Goal: Find specific page/section: Find specific page/section

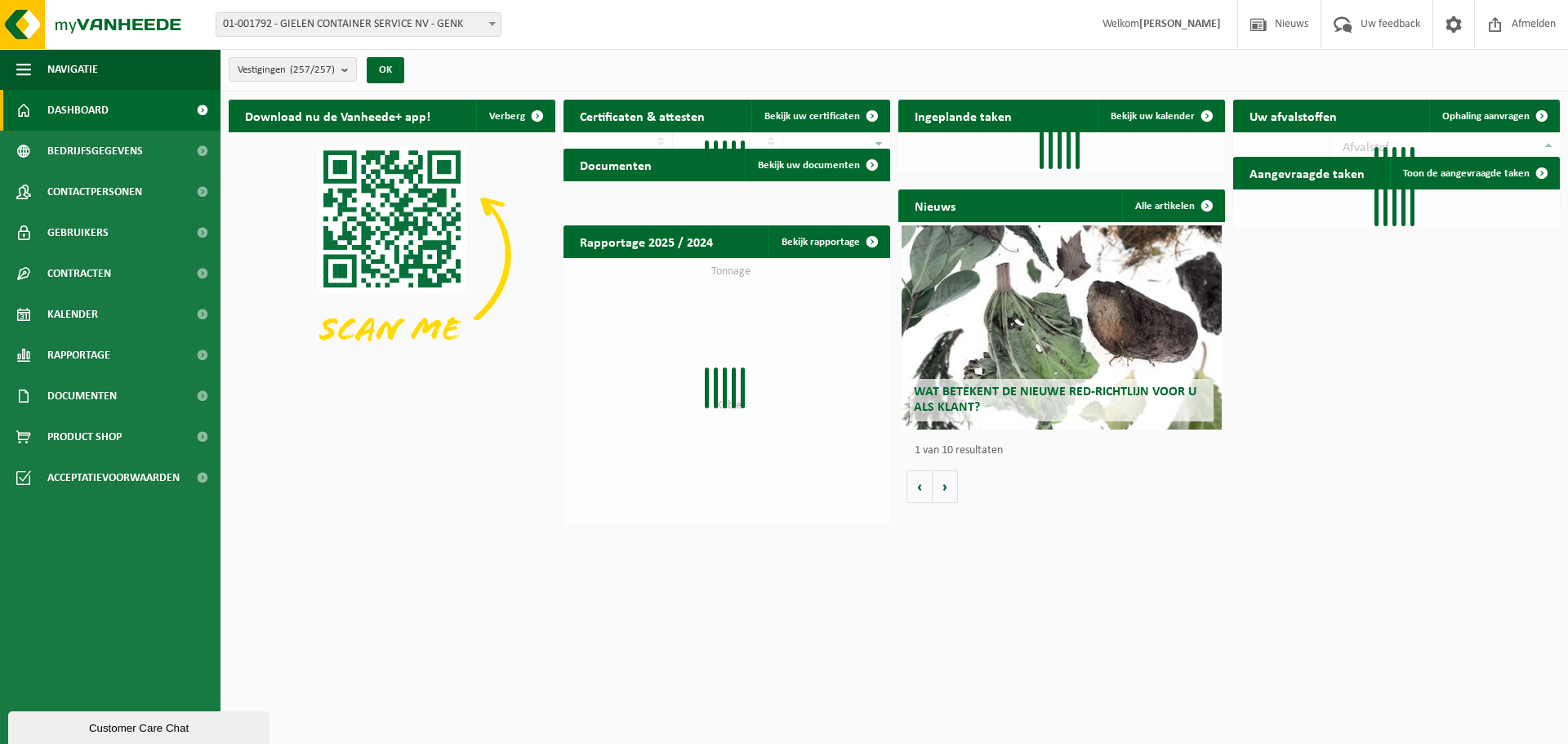
drag, startPoint x: 446, startPoint y: 28, endPoint x: 437, endPoint y: 34, distance: 10.8
click at [446, 28] on span "01-001792 - GIELEN CONTAINER SERVICE NV - GENK" at bounding box center [359, 24] width 284 height 23
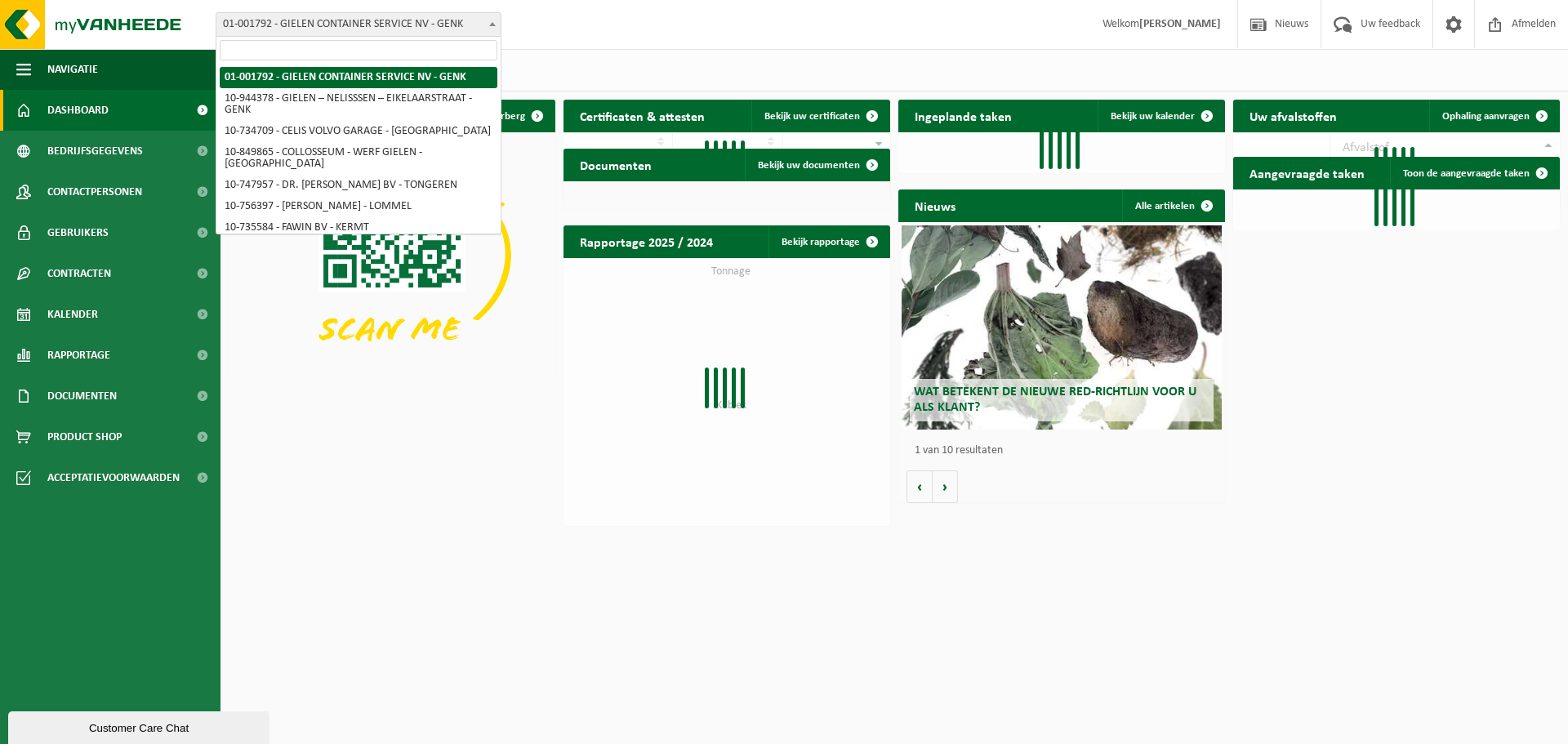
click at [381, 50] on input "search" at bounding box center [359, 50] width 278 height 20
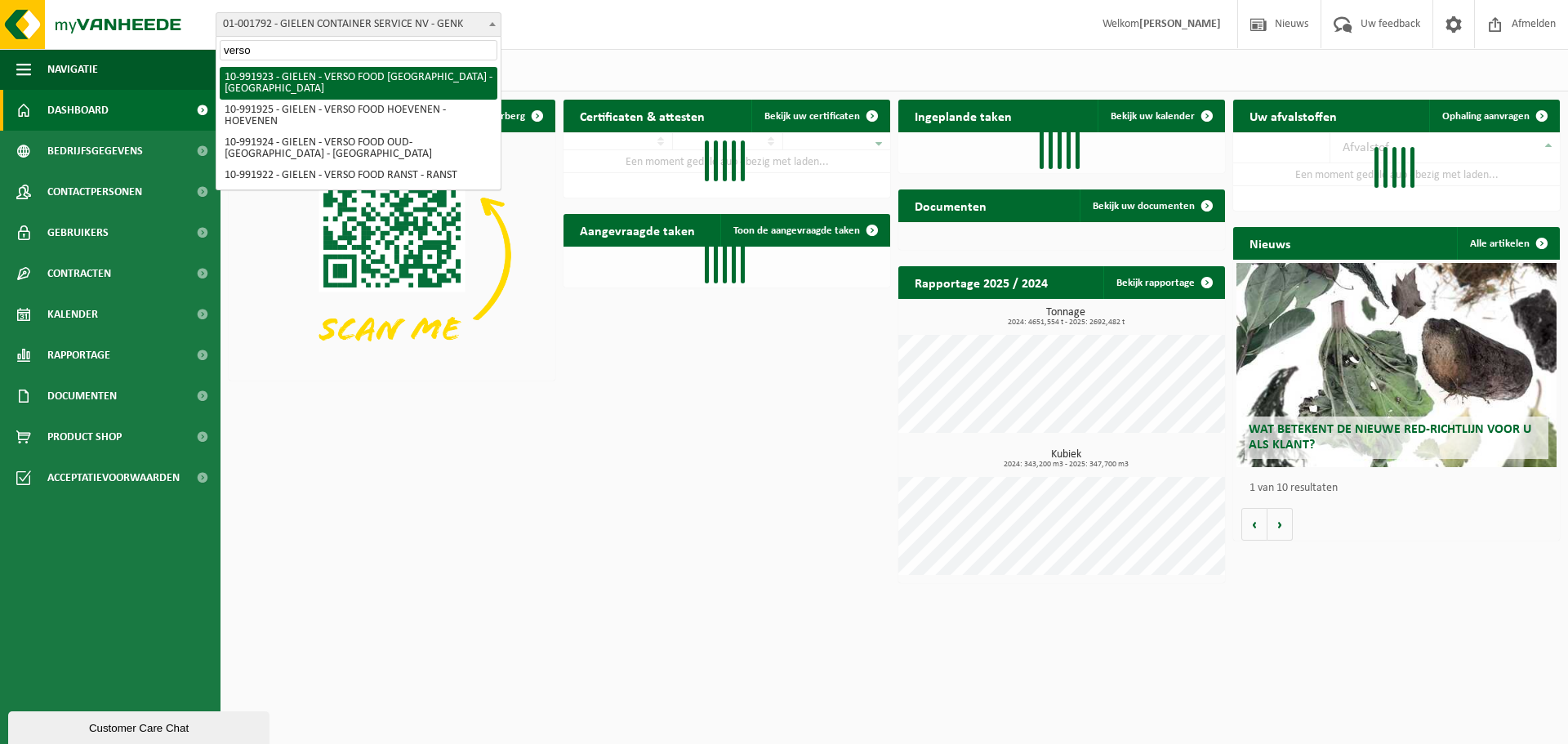
type input "verso"
select select "170006"
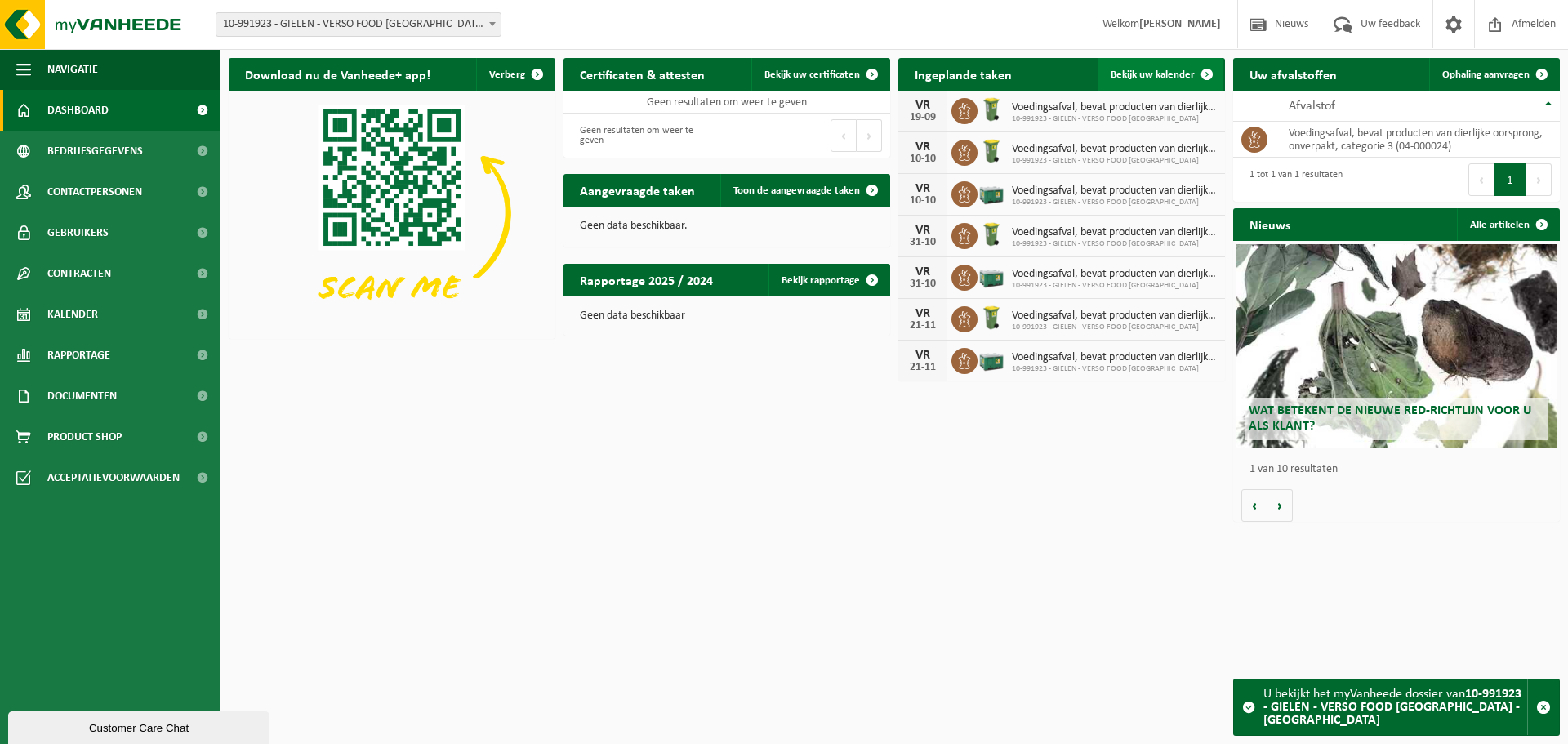
click at [1177, 76] on span "Bekijk uw kalender" at bounding box center [1152, 74] width 84 height 11
